Goal: Task Accomplishment & Management: Manage account settings

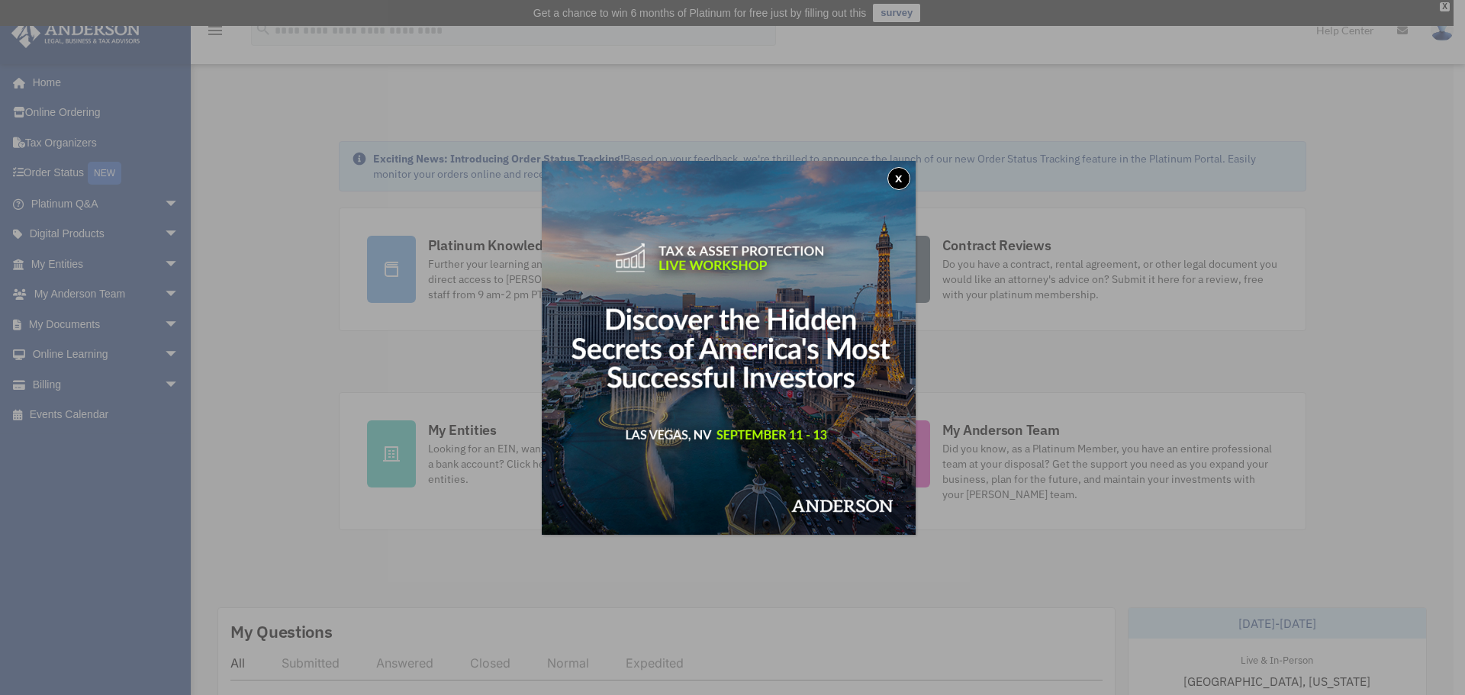
click at [909, 172] on button "x" at bounding box center [898, 178] width 23 height 23
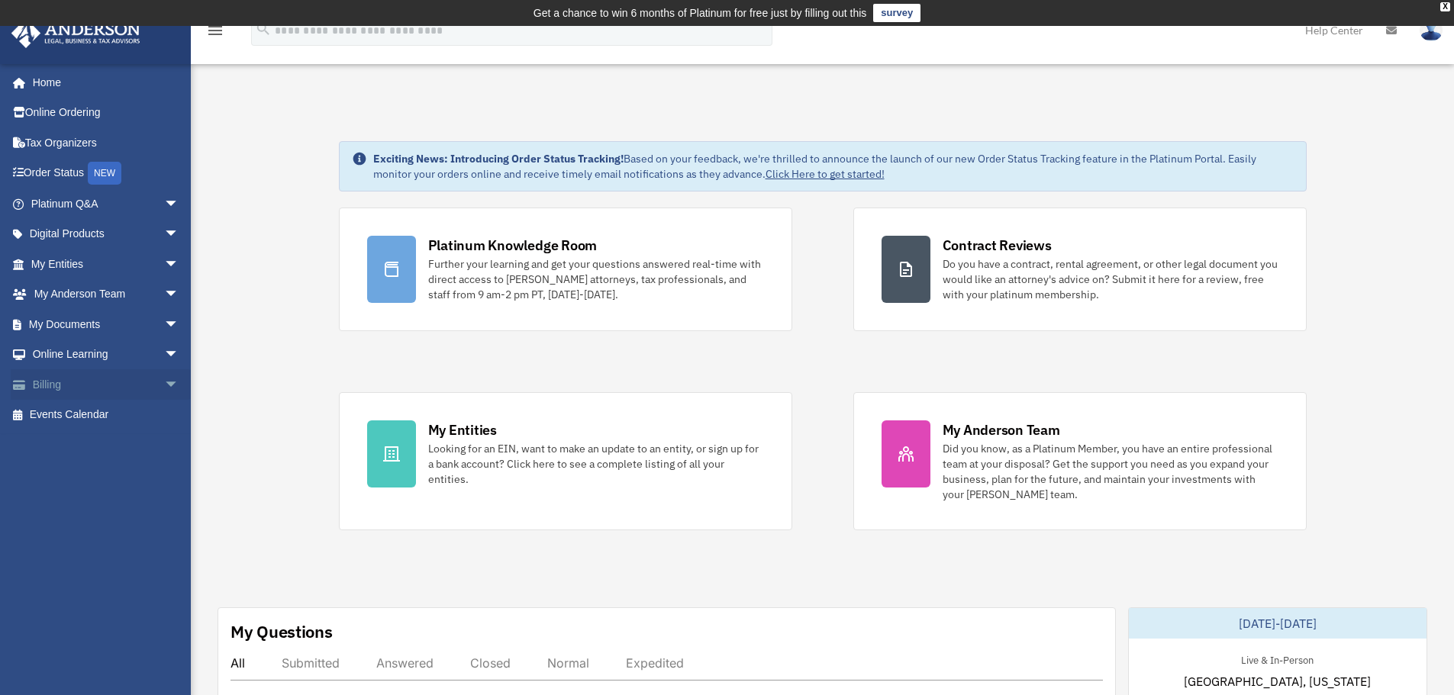
click at [72, 375] on link "Billing arrow_drop_down" at bounding box center [107, 384] width 192 height 31
click at [164, 382] on span "arrow_drop_down" at bounding box center [179, 384] width 31 height 31
click at [111, 414] on link "$ Open Invoices" at bounding box center [111, 415] width 181 height 31
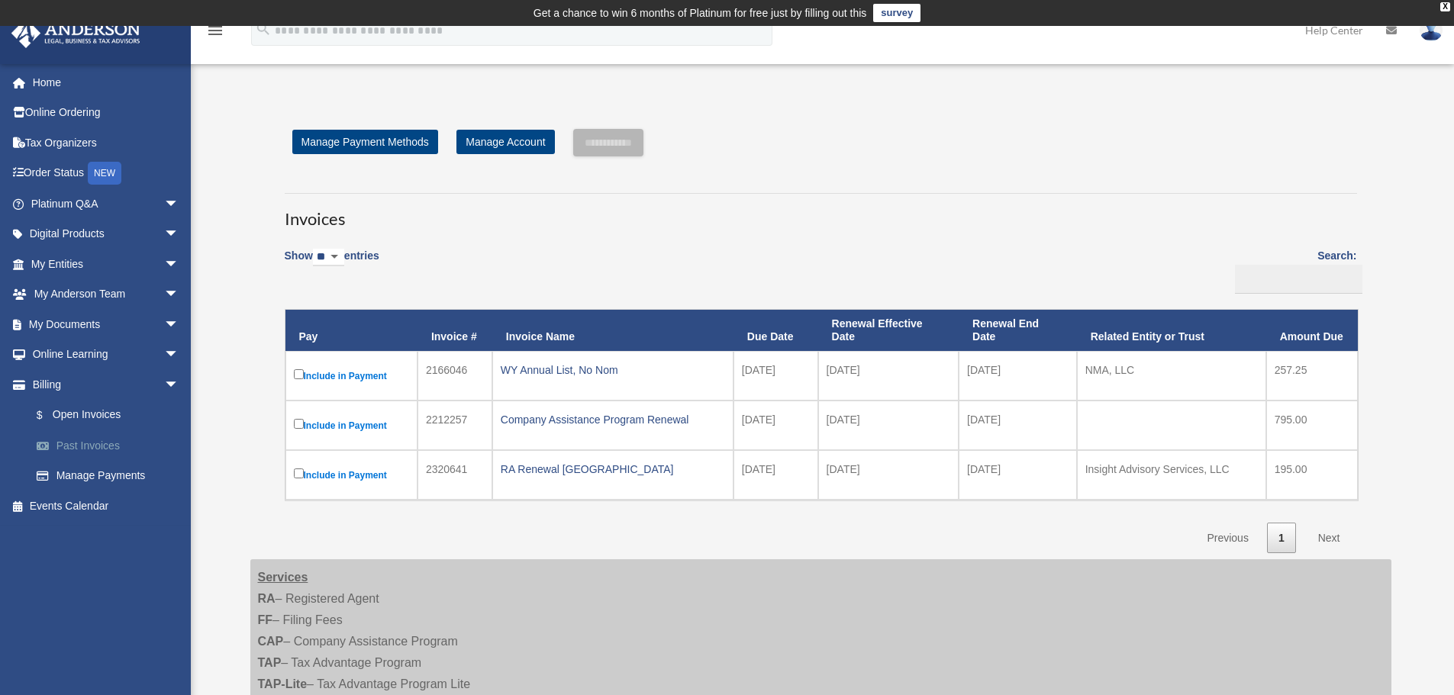
click at [113, 449] on link "Past Invoices" at bounding box center [111, 445] width 181 height 31
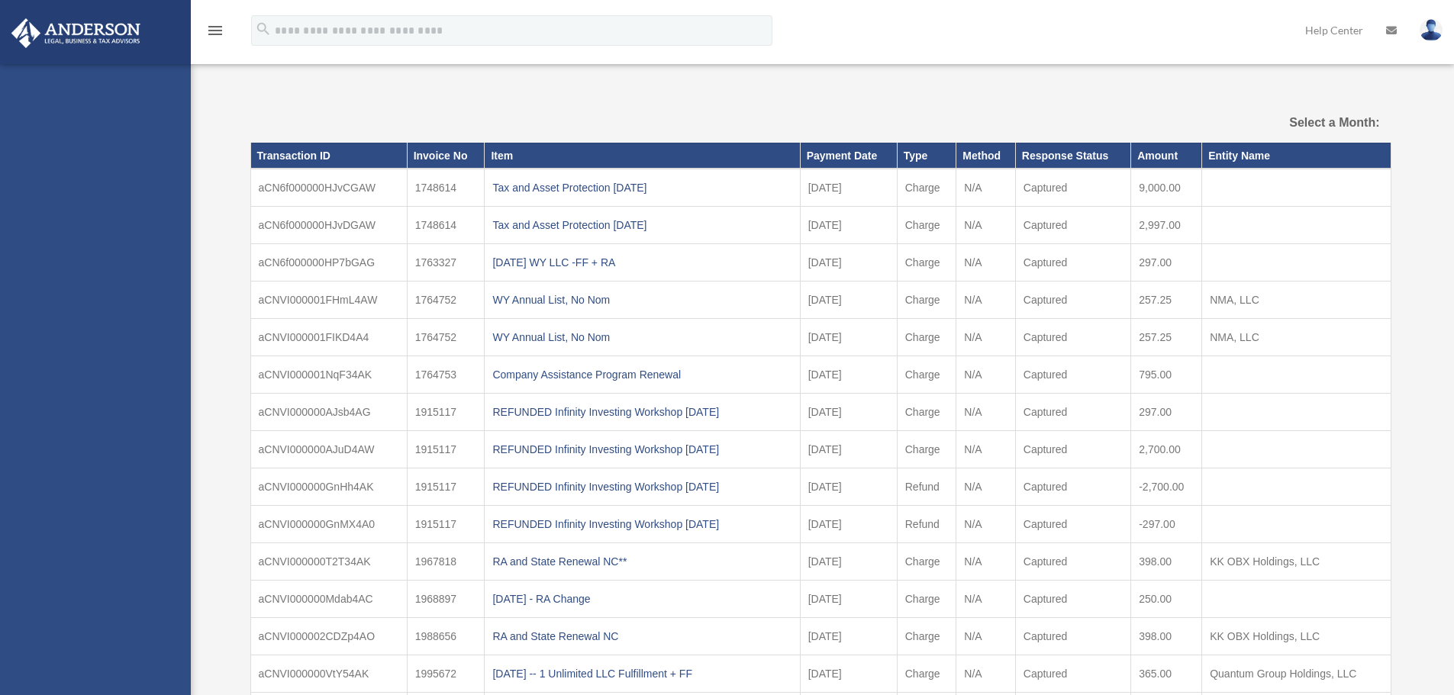
select select
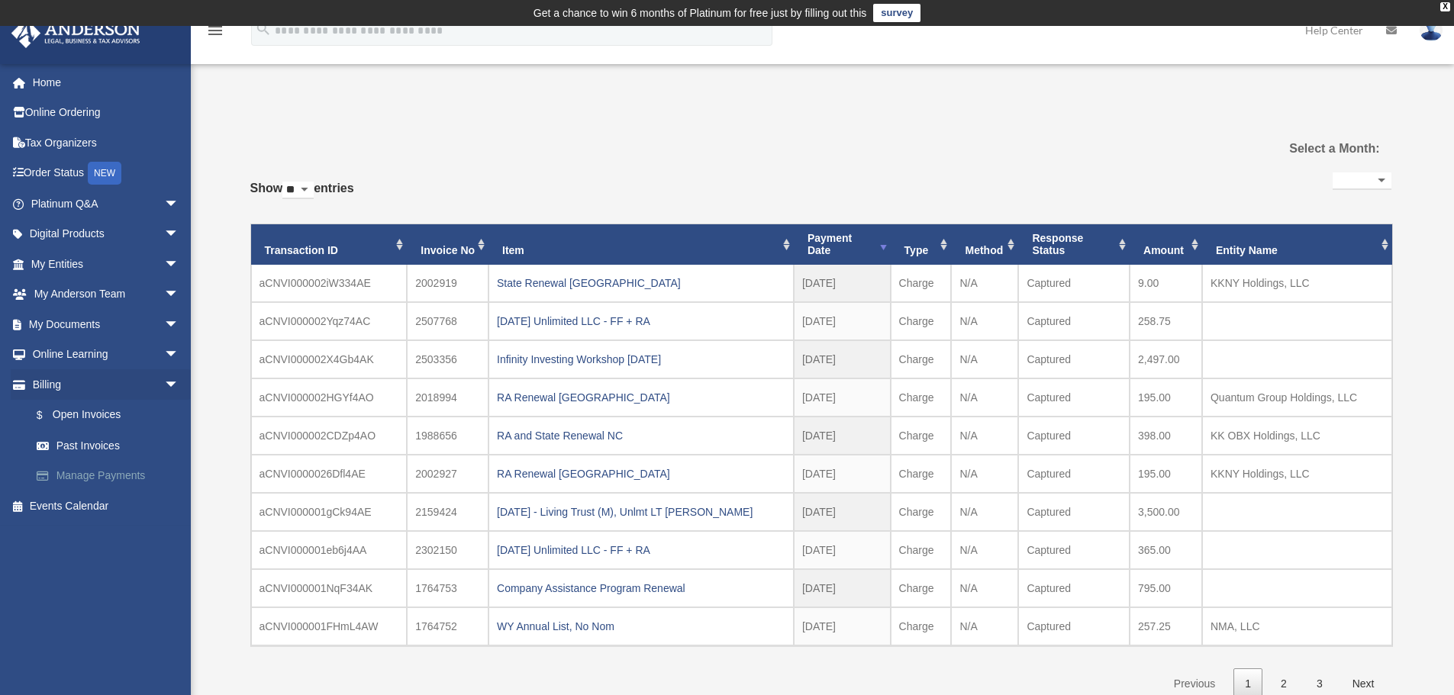
click at [104, 469] on link "Manage Payments" at bounding box center [111, 476] width 181 height 31
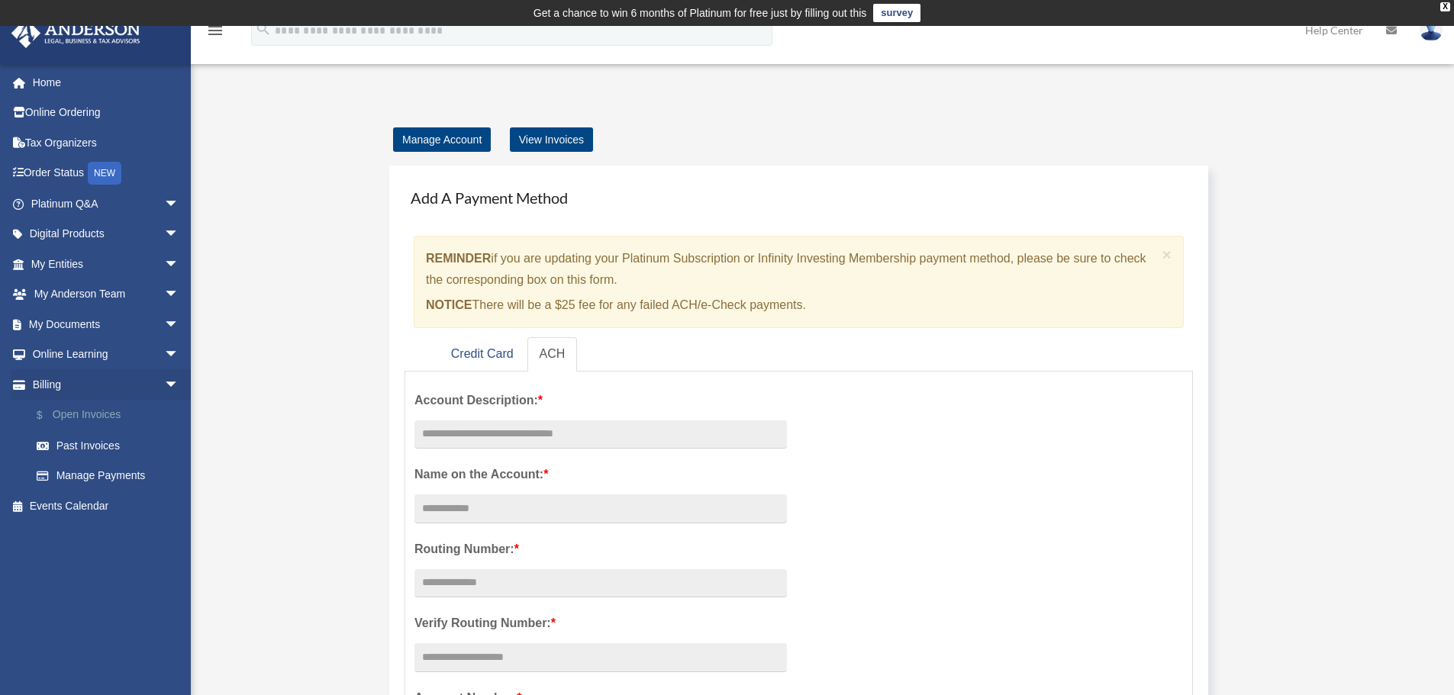
click at [114, 414] on link "$ Open Invoices" at bounding box center [111, 415] width 181 height 31
